Goal: Task Accomplishment & Management: Complete application form

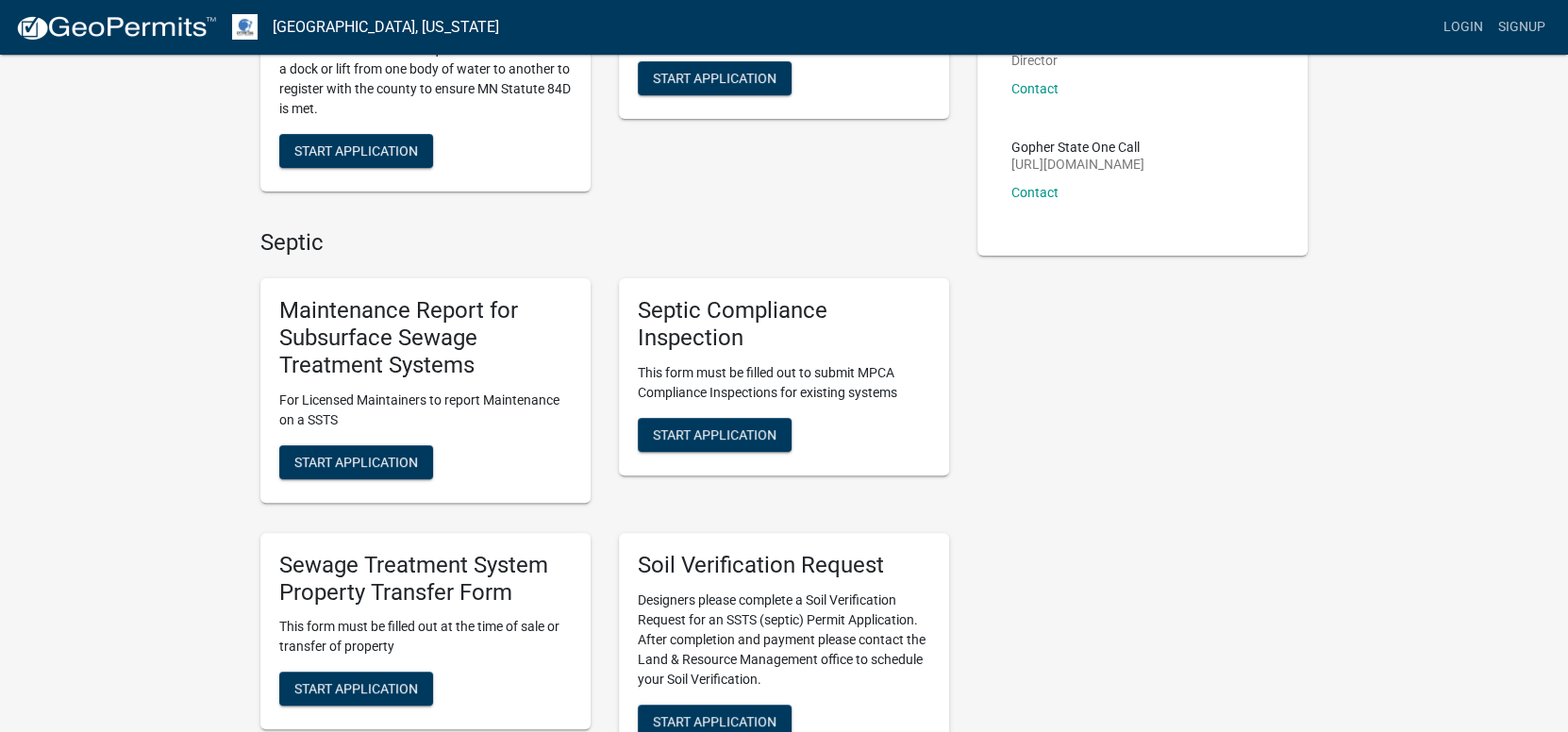
scroll to position [376, 0]
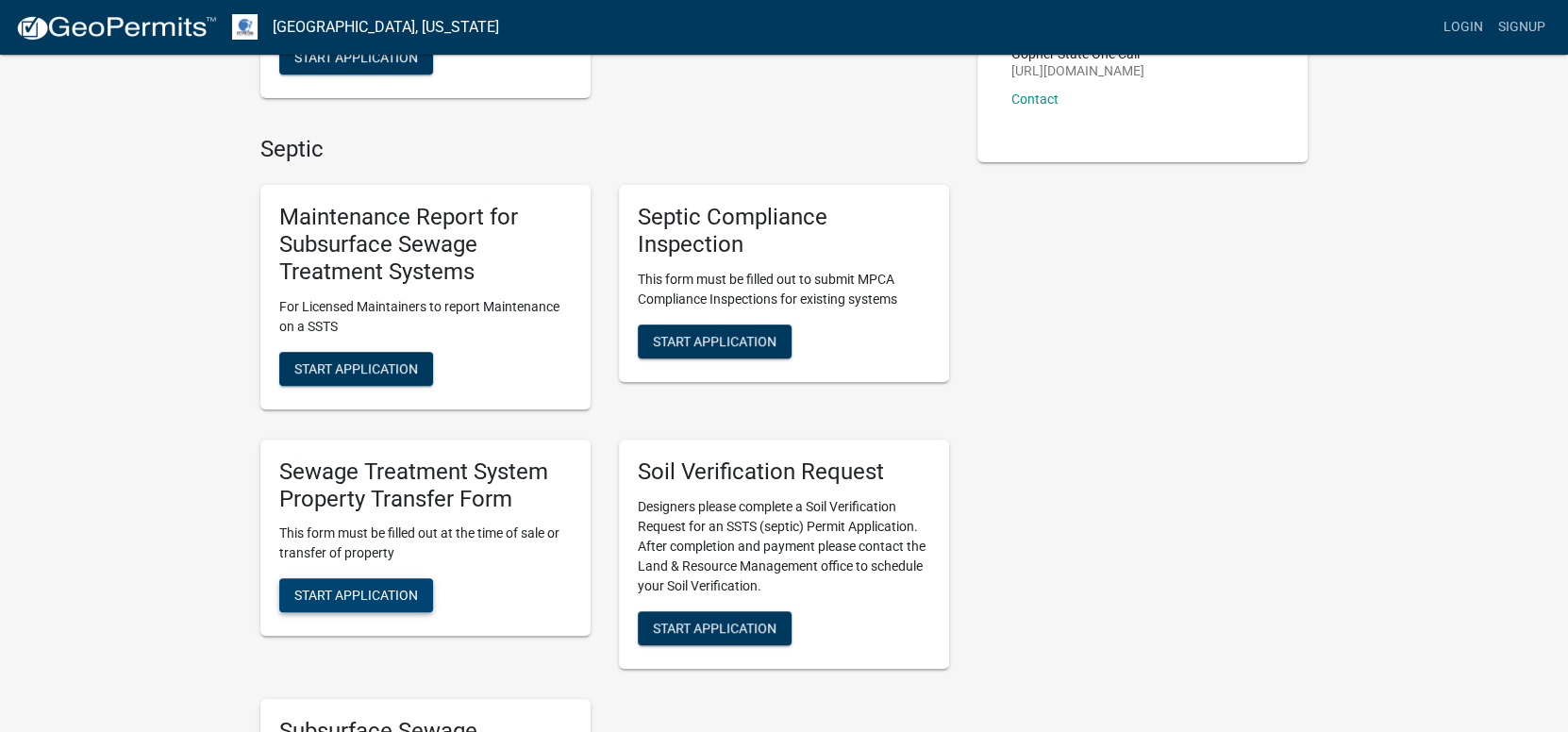
click at [385, 588] on span "Start Application" at bounding box center [356, 595] width 123 height 16
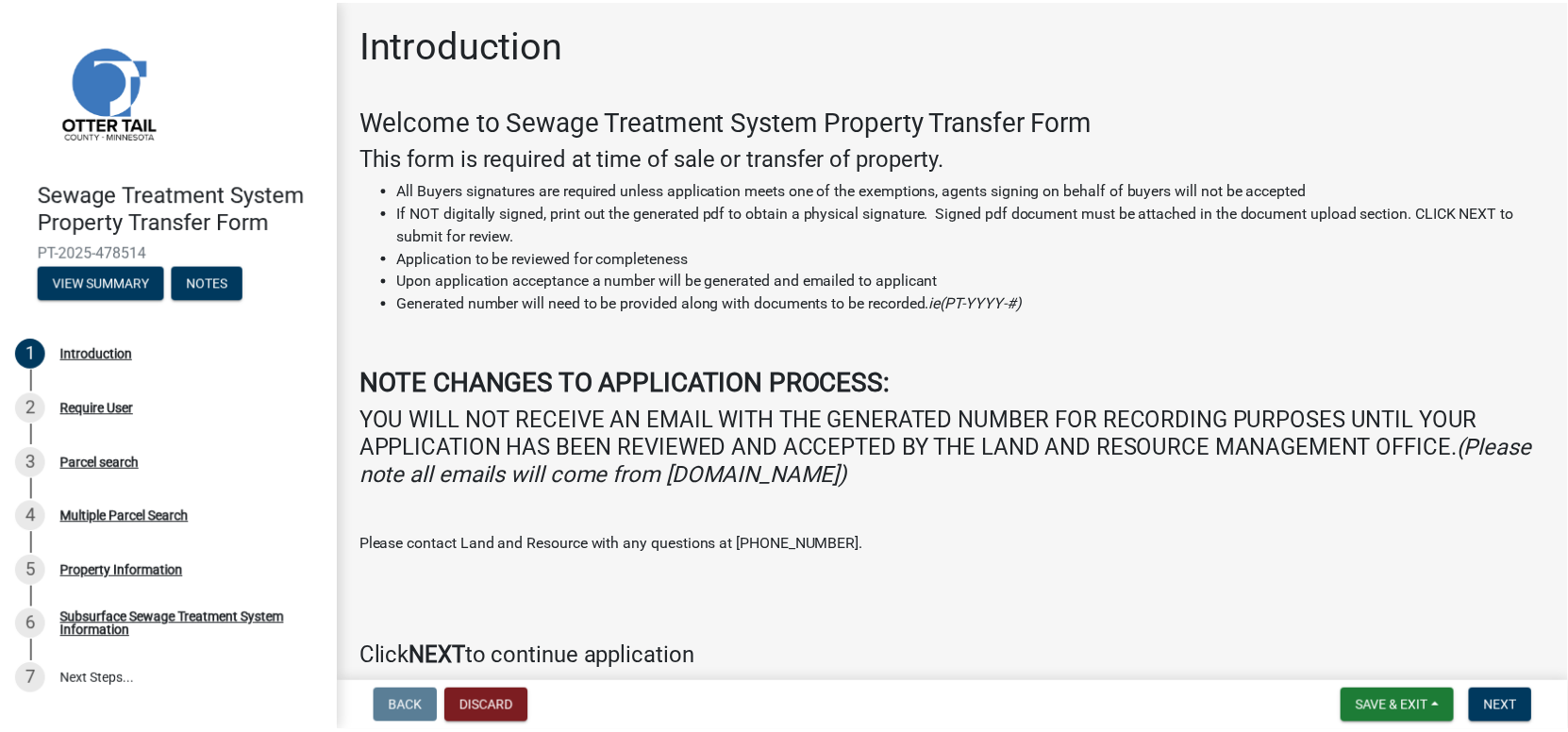
scroll to position [84, 0]
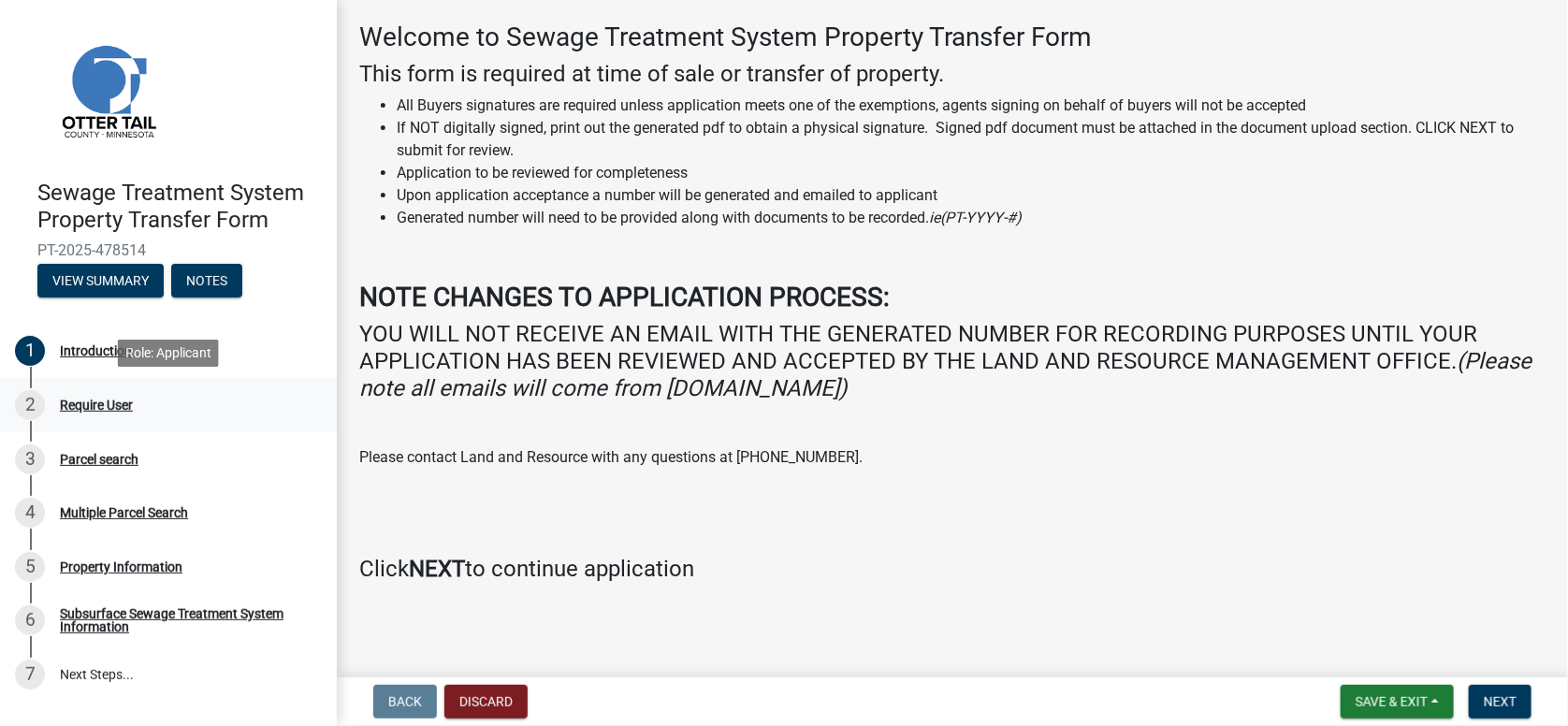
click at [118, 404] on div "Require User" at bounding box center [96, 406] width 73 height 13
click at [111, 281] on button "View Summary" at bounding box center [100, 280] width 126 height 34
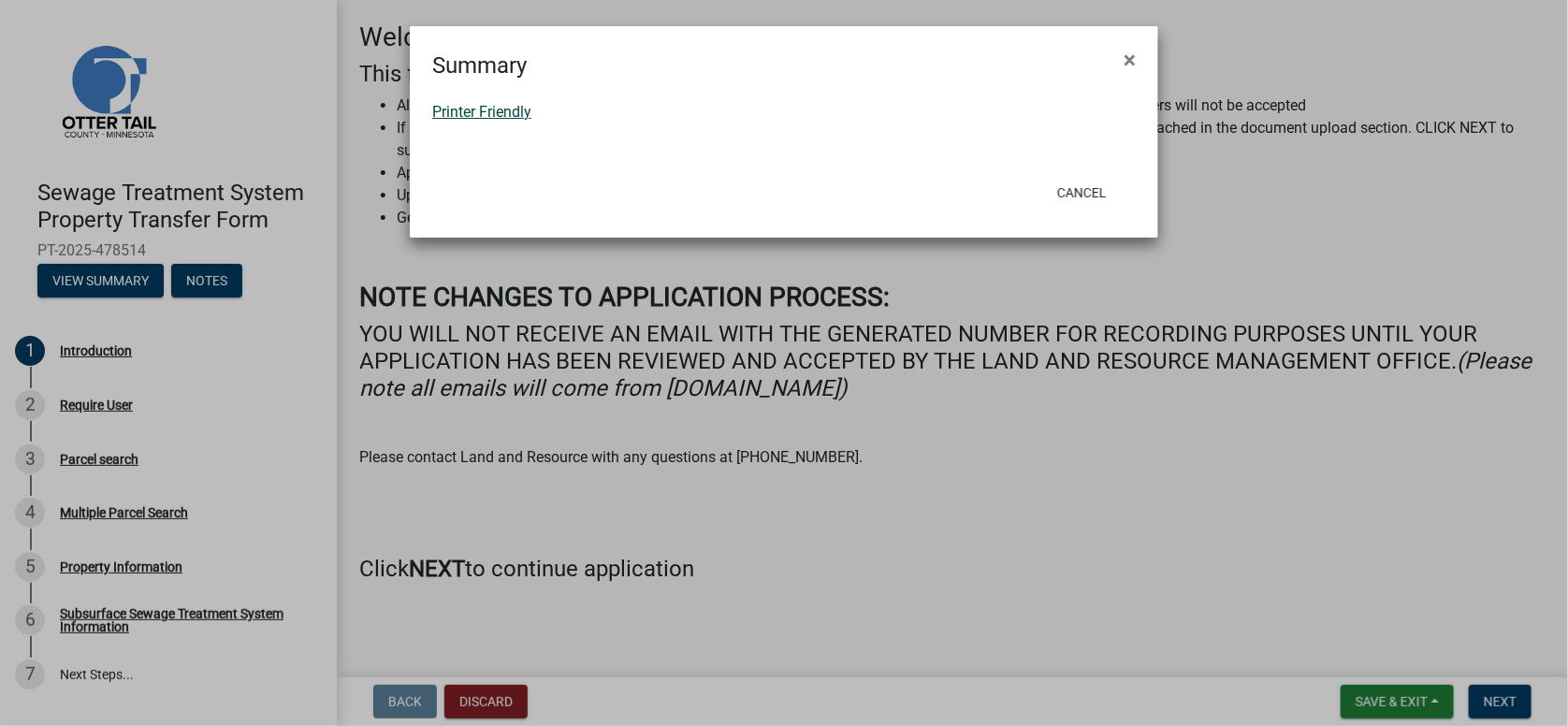
click at [481, 113] on link "Printer Friendly" at bounding box center [482, 112] width 99 height 17
drag, startPoint x: 1132, startPoint y: 60, endPoint x: 818, endPoint y: 217, distance: 351.1
click at [1131, 59] on span "×" at bounding box center [1130, 60] width 12 height 26
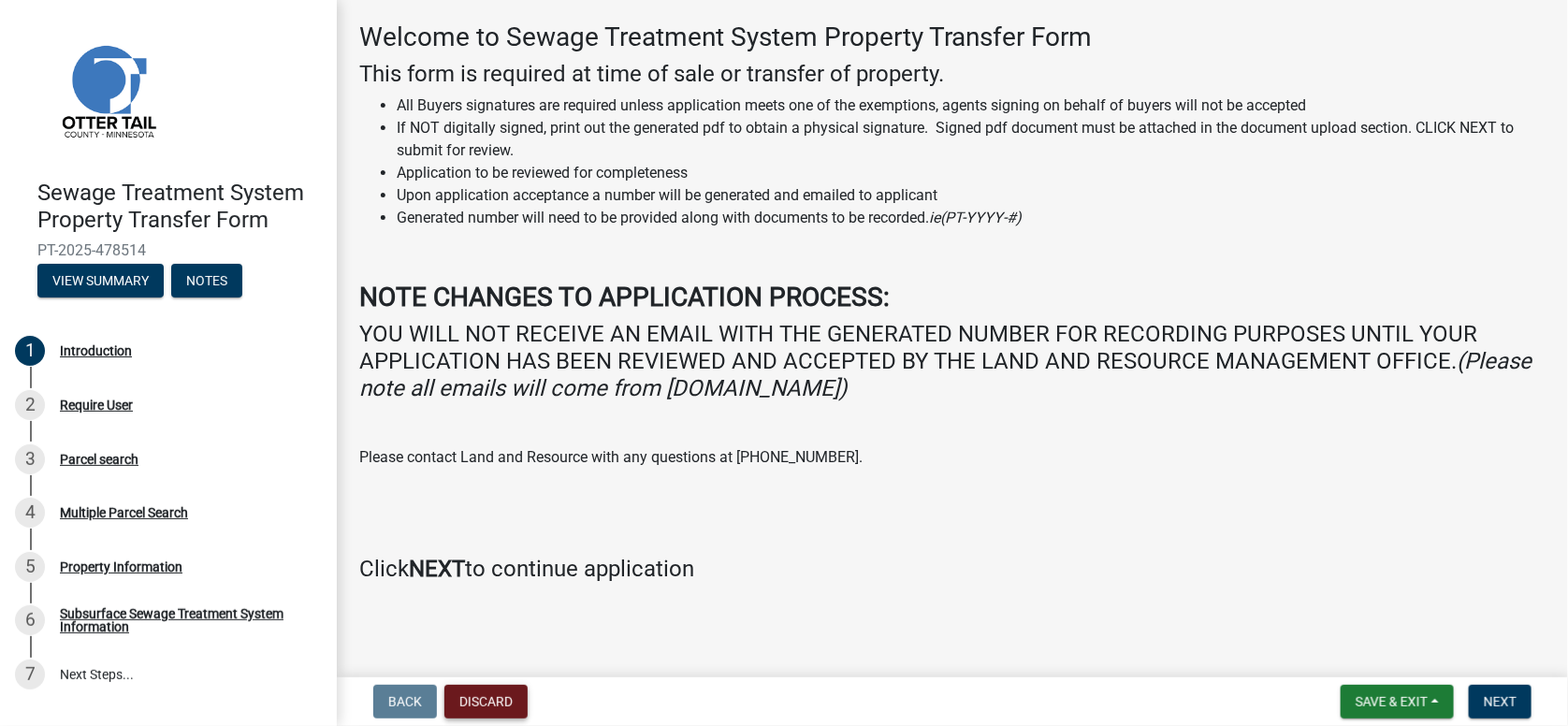
click at [461, 701] on button "Discard" at bounding box center [485, 701] width 84 height 34
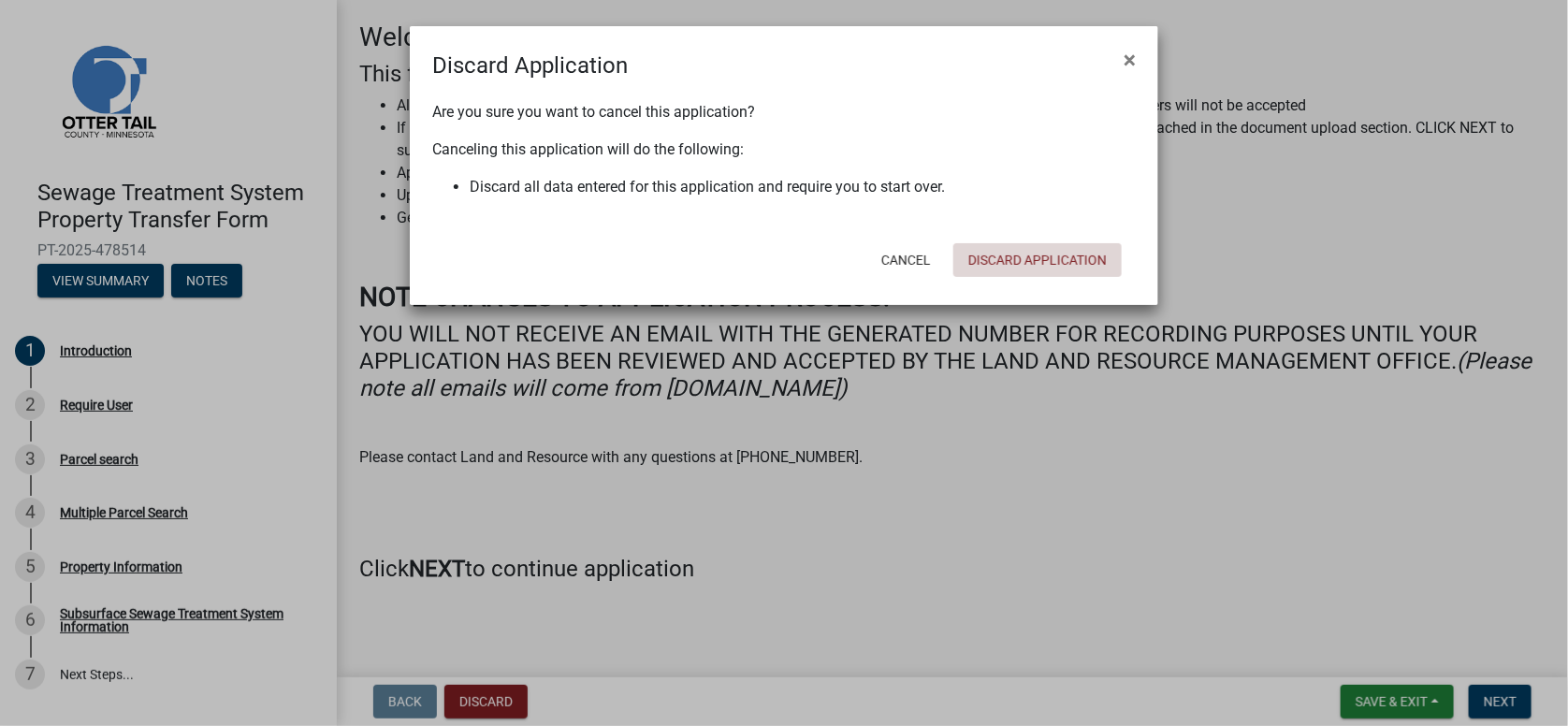
click at [1020, 252] on button "Discard Application" at bounding box center [1037, 260] width 168 height 34
